Goal: Task Accomplishment & Management: Manage account settings

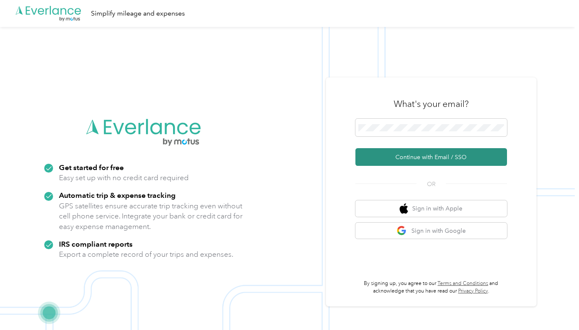
click at [424, 154] on button "Continue with Email / SSO" at bounding box center [432, 157] width 152 height 18
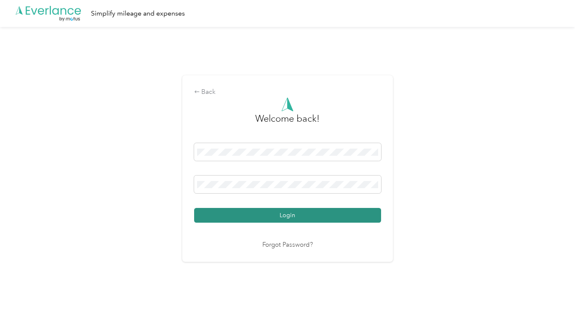
click at [287, 210] on button "Login" at bounding box center [287, 215] width 187 height 15
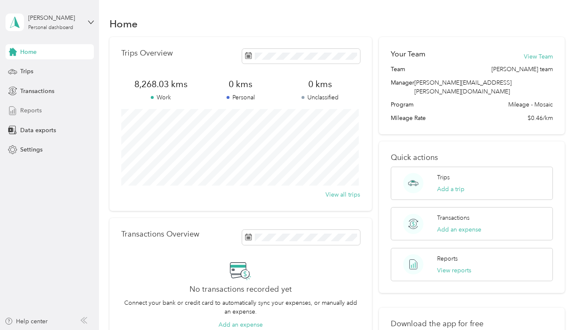
click at [25, 108] on span "Reports" at bounding box center [30, 110] width 21 height 9
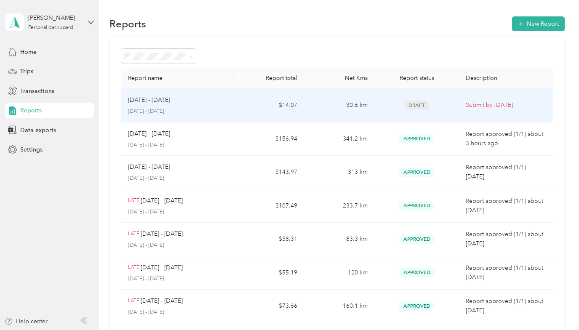
click at [146, 100] on p "[DATE] - [DATE]" at bounding box center [149, 100] width 42 height 9
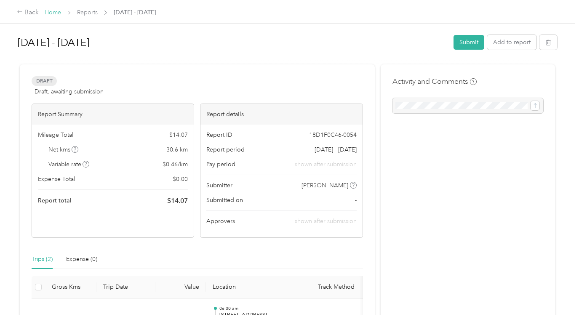
click at [53, 12] on link "Home" at bounding box center [53, 12] width 16 height 7
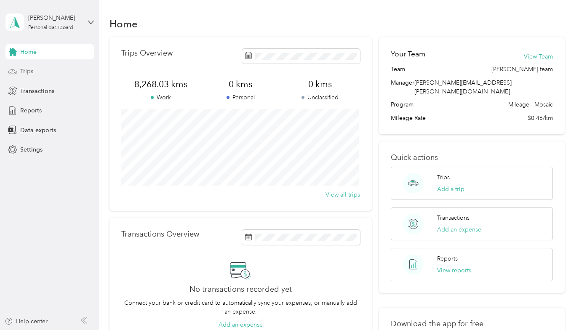
drag, startPoint x: 23, startPoint y: 69, endPoint x: 29, endPoint y: 72, distance: 6.7
click at [24, 68] on span "Trips" at bounding box center [26, 71] width 13 height 9
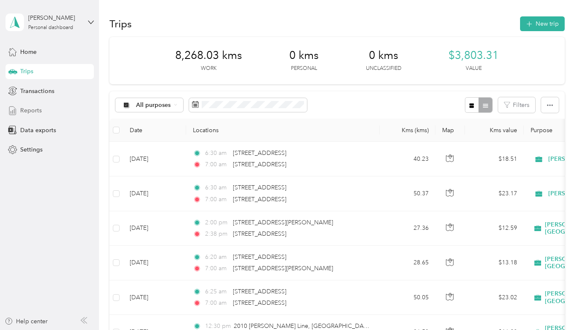
click at [27, 108] on span "Reports" at bounding box center [30, 110] width 21 height 9
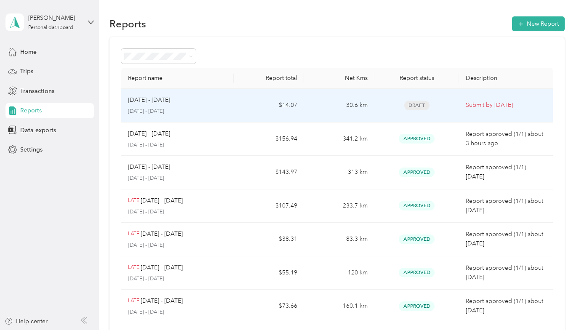
click at [154, 99] on p "[DATE] - [DATE]" at bounding box center [149, 100] width 42 height 9
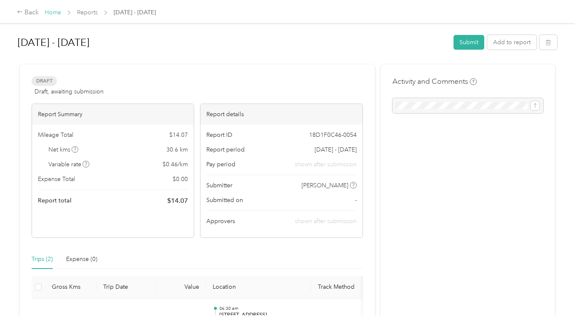
click at [53, 12] on link "Home" at bounding box center [53, 12] width 16 height 7
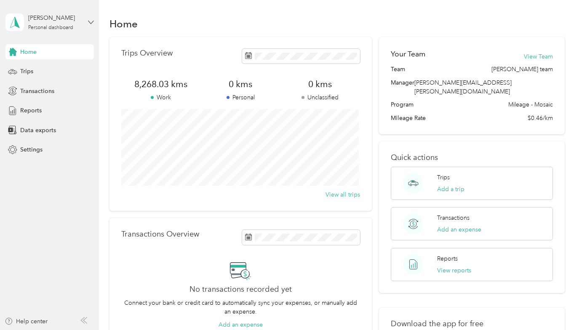
click at [91, 22] on icon at bounding box center [91, 22] width 6 height 6
click at [29, 69] on div "Log out" at bounding box center [29, 69] width 32 height 9
